Goal: Communication & Community: Ask a question

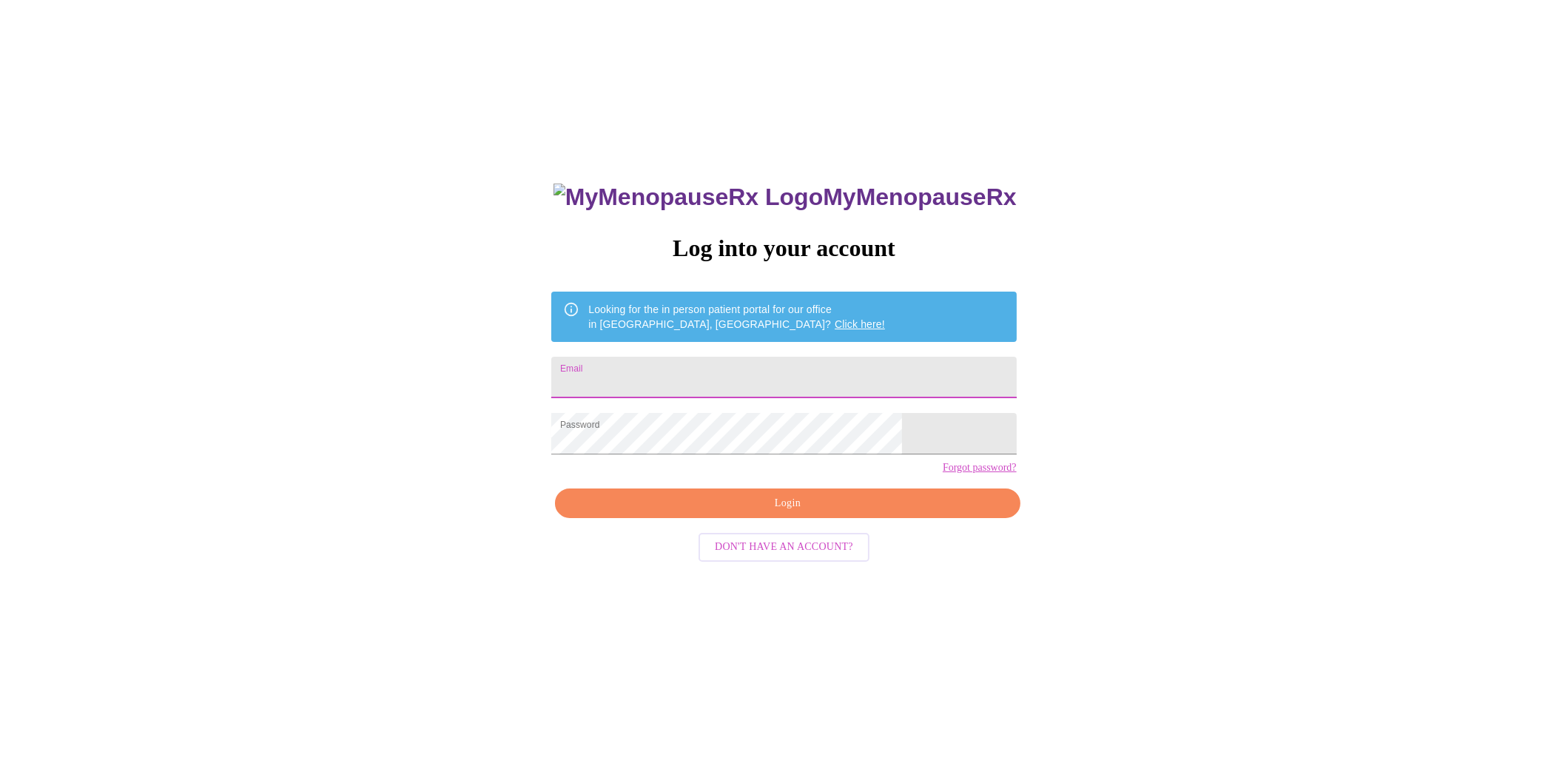
click at [766, 384] on input "Email" at bounding box center [783, 377] width 465 height 41
type input "[EMAIL_ADDRESS][DOMAIN_NAME]"
click at [786, 513] on span "Login" at bounding box center [787, 504] width 431 height 19
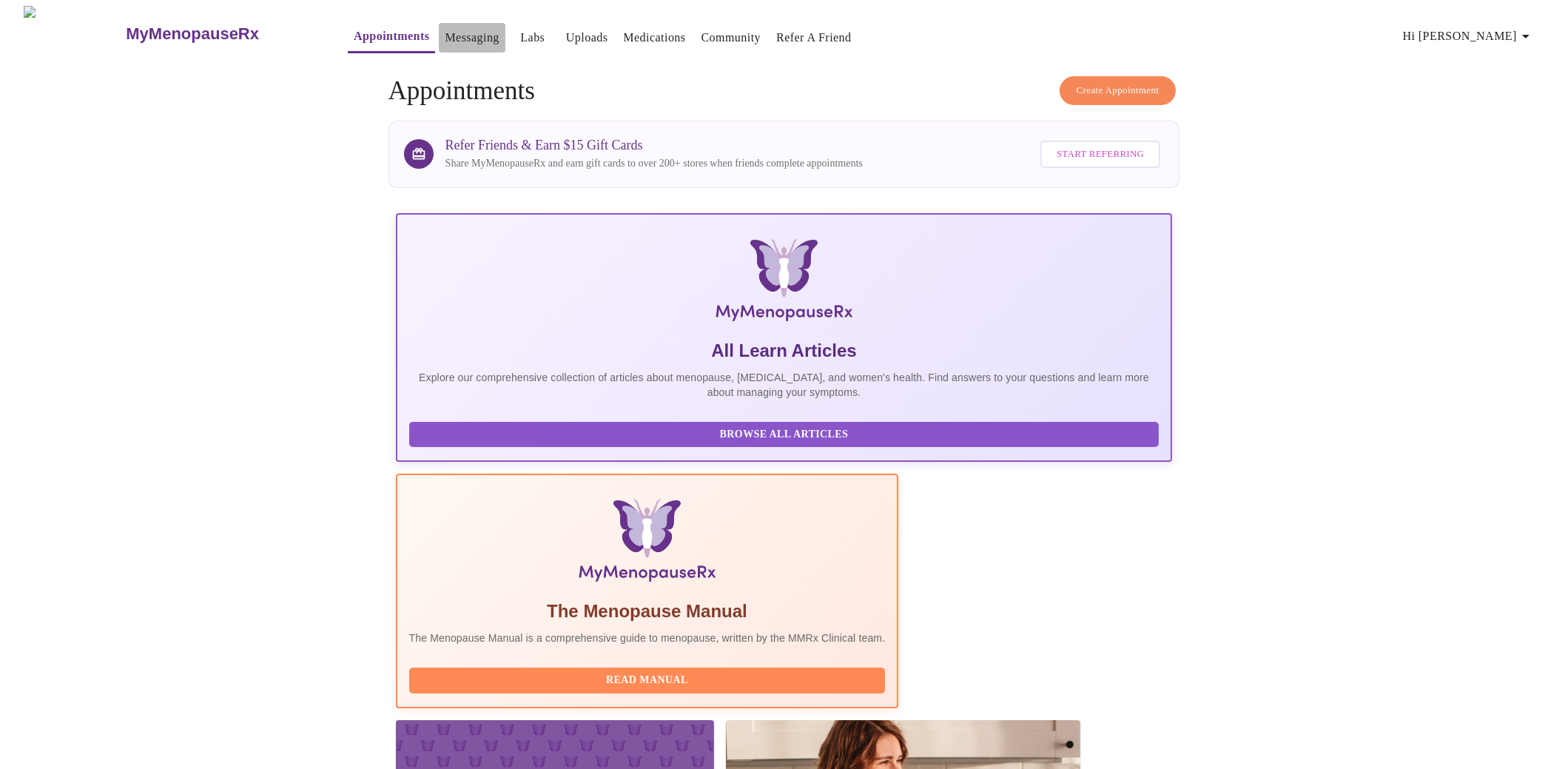
click at [448, 40] on link "Messaging" at bounding box center [471, 38] width 54 height 21
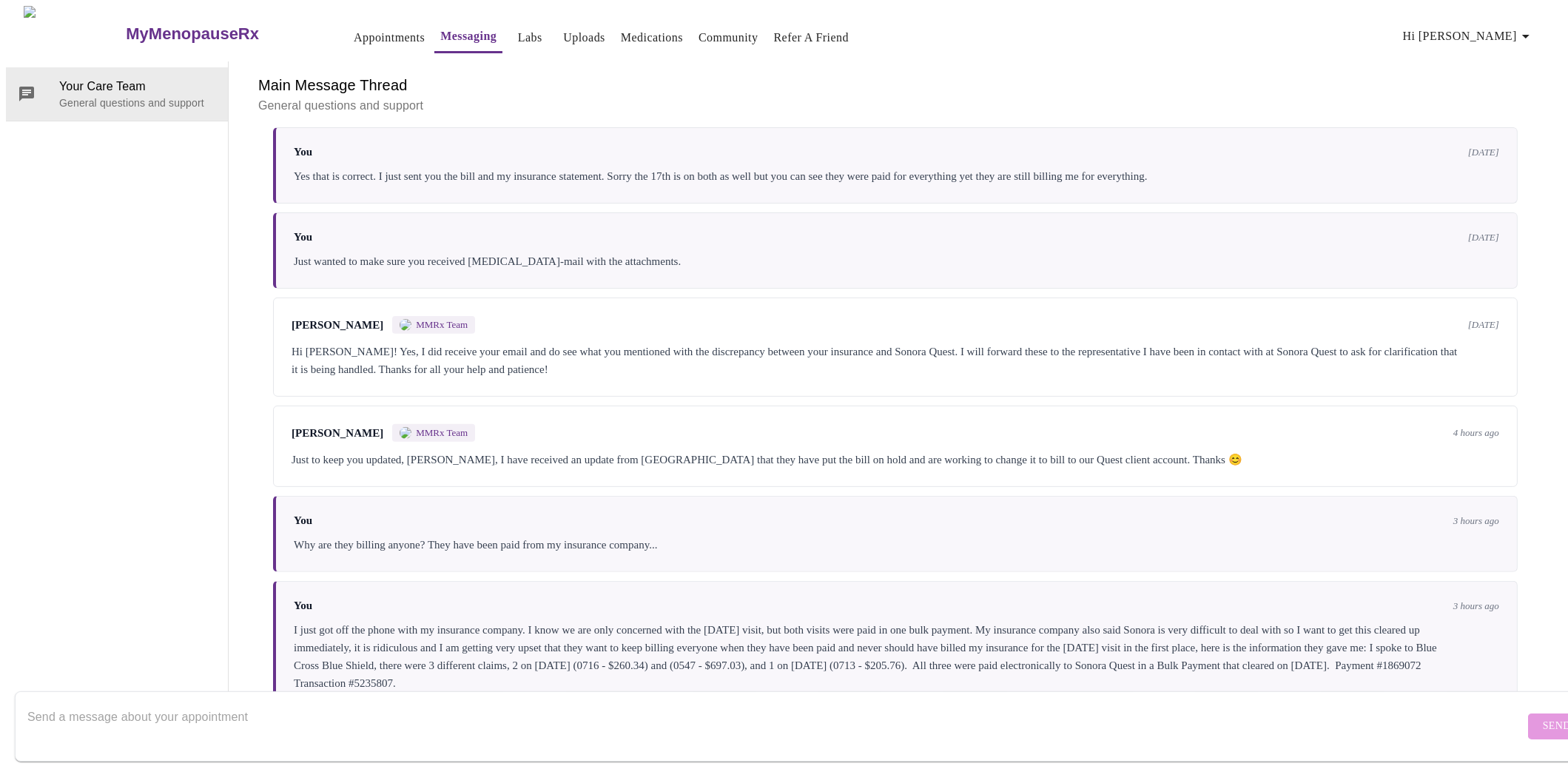
scroll to position [1216, 0]
